Goal: Navigation & Orientation: Locate item on page

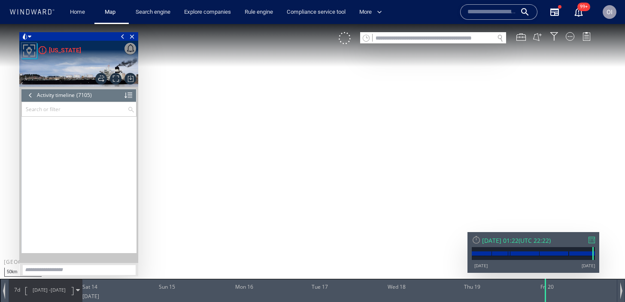
scroll to position [167644, 0]
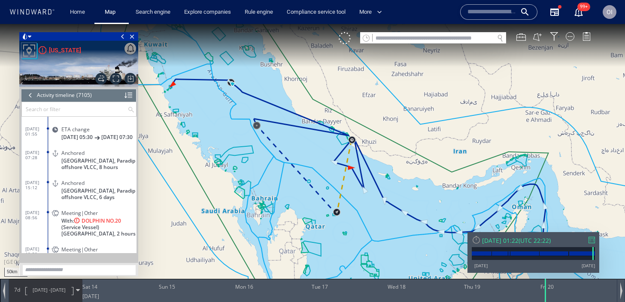
scroll to position [167673, 0]
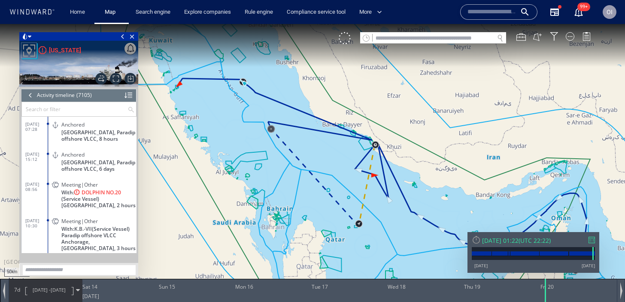
drag, startPoint x: 196, startPoint y: 108, endPoint x: 247, endPoint y: 112, distance: 51.3
click at [247, 112] on canvas "Map" at bounding box center [312, 159] width 625 height 270
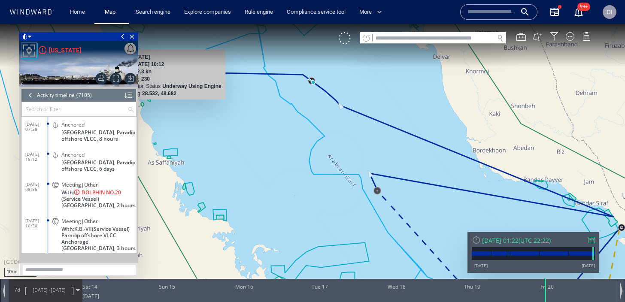
drag, startPoint x: 150, startPoint y: 114, endPoint x: 209, endPoint y: 114, distance: 59.3
click at [209, 114] on canvas "Map" at bounding box center [312, 159] width 625 height 270
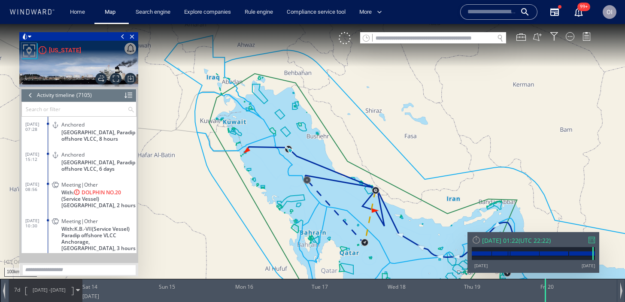
drag, startPoint x: 351, startPoint y: 221, endPoint x: 296, endPoint y: 177, distance: 69.4
click at [296, 177] on canvas "Map" at bounding box center [312, 159] width 625 height 270
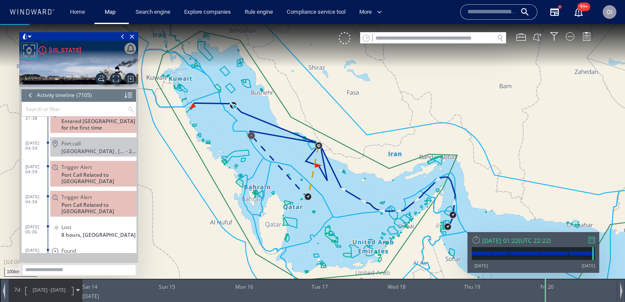
scroll to position [166325, 0]
